Goal: Task Accomplishment & Management: Manage account settings

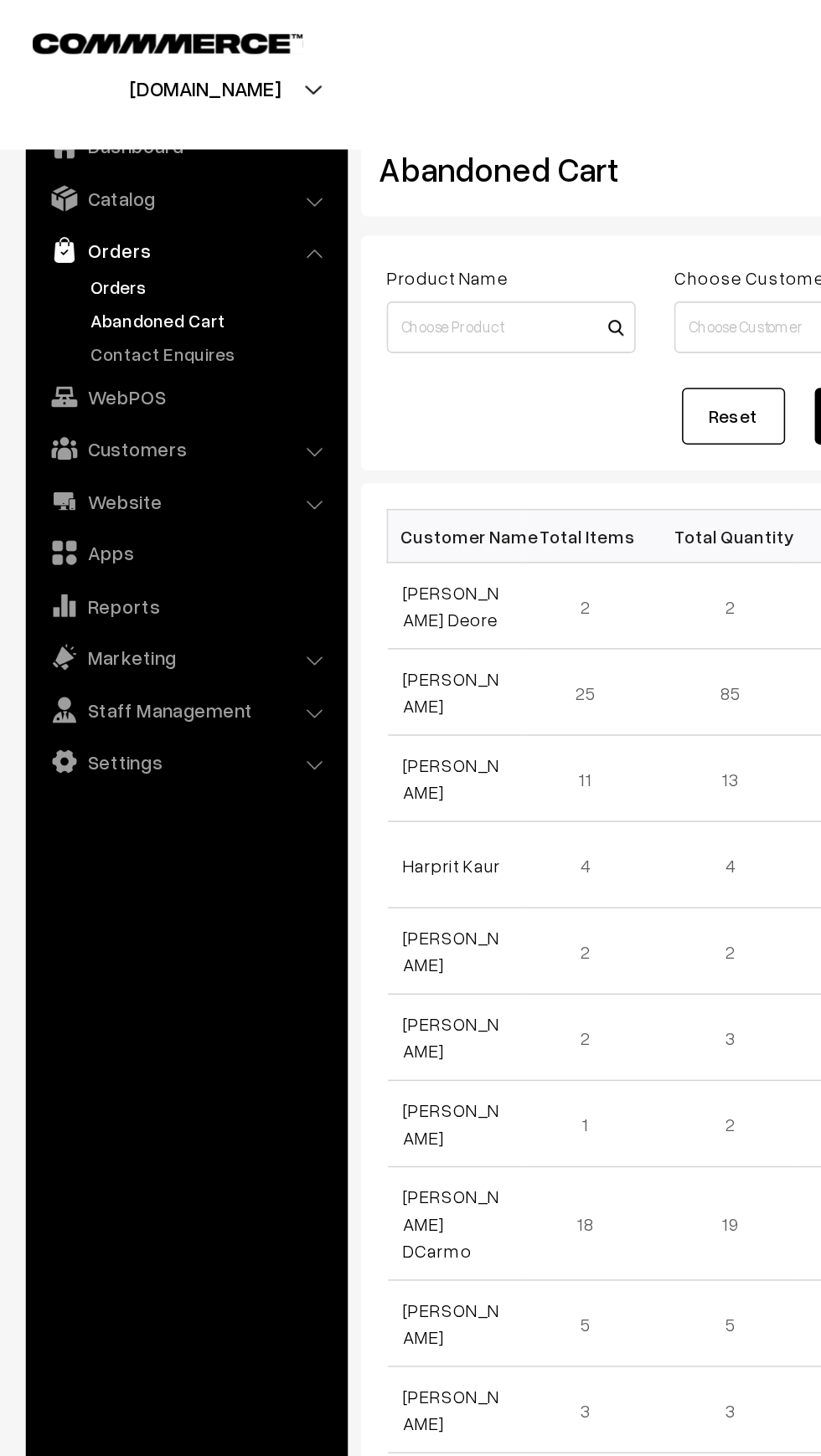
click at [65, 182] on link "Orders" at bounding box center [137, 186] width 166 height 17
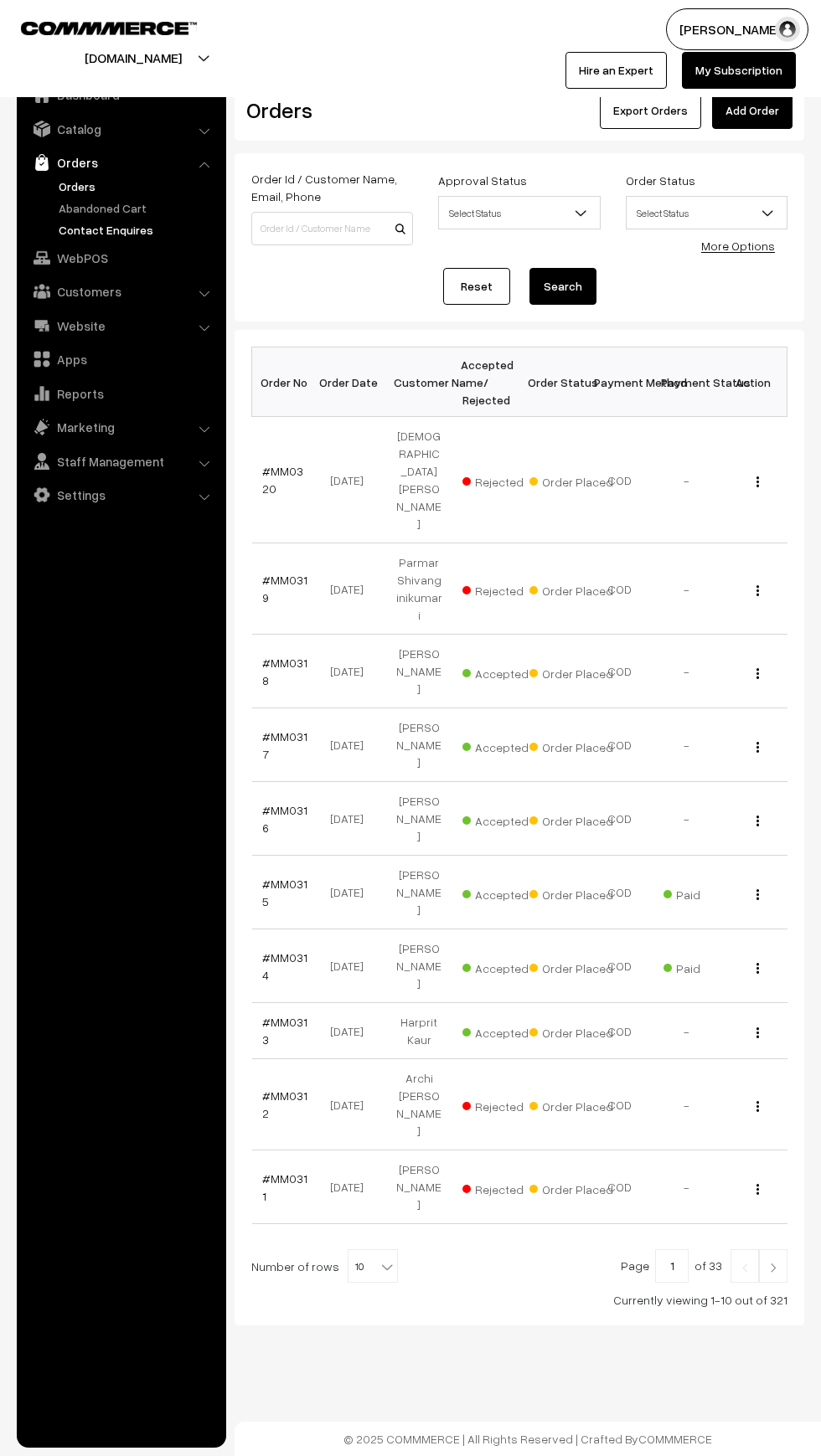
click at [67, 236] on link "Contact Enquires" at bounding box center [137, 229] width 166 height 17
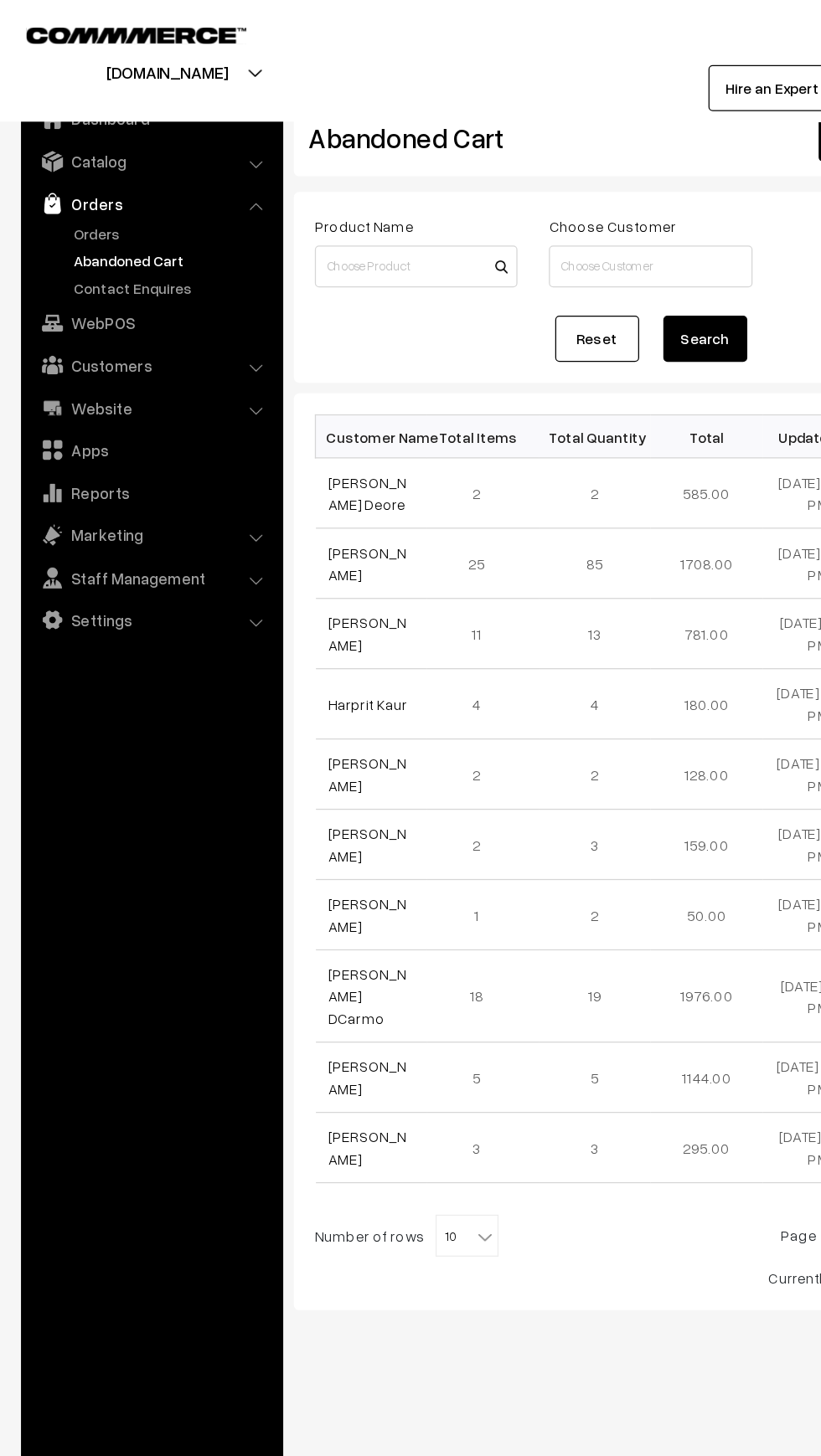
click at [59, 176] on link "Orders" at bounding box center [120, 161] width 199 height 30
click at [60, 187] on link "Orders" at bounding box center [137, 186] width 166 height 17
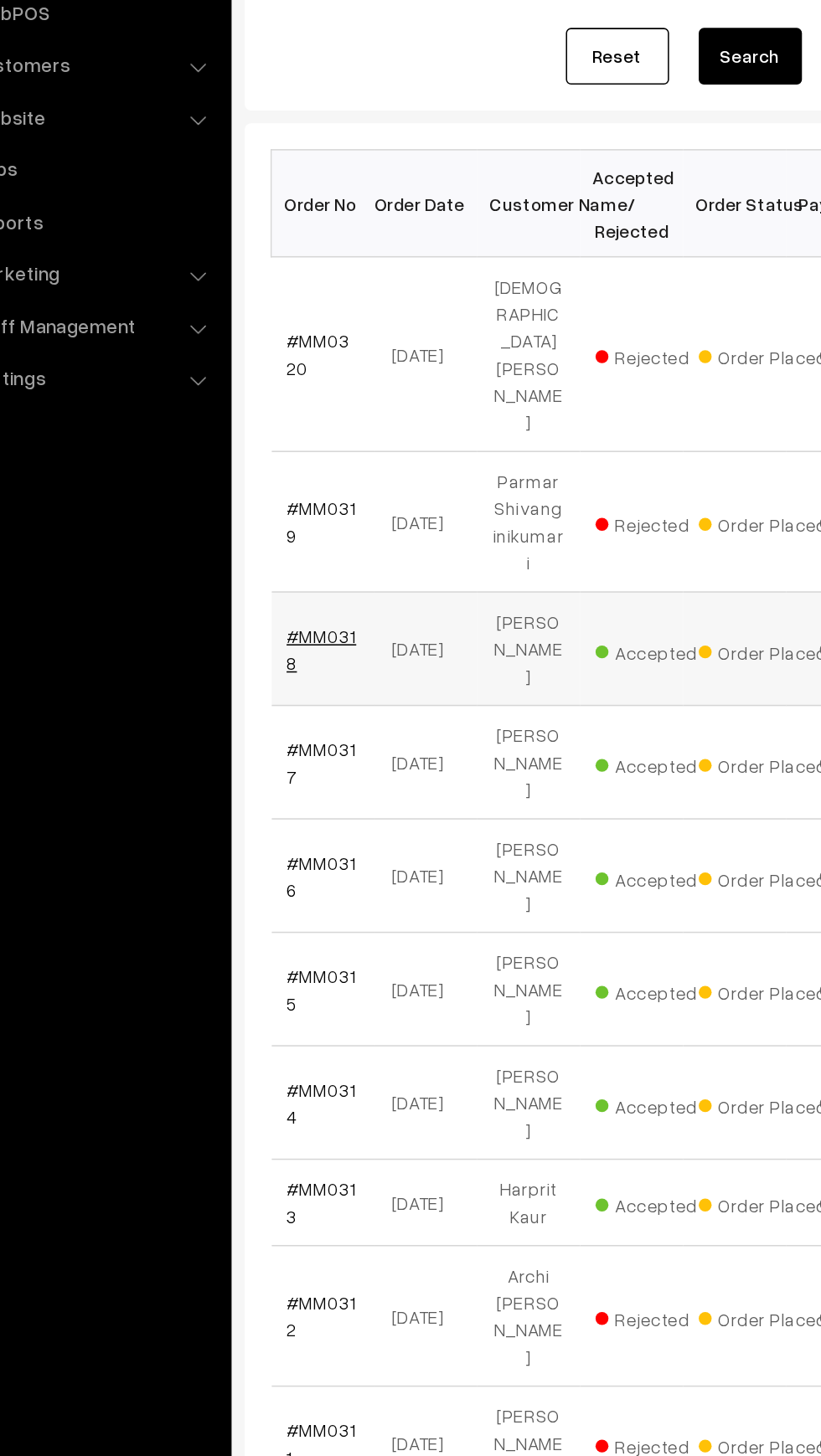
click at [283, 656] on link "#MM0318" at bounding box center [285, 671] width 45 height 32
click at [285, 929] on td "#MM0314" at bounding box center [285, 966] width 67 height 74
click at [276, 951] on link "#MM0314" at bounding box center [285, 966] width 45 height 32
